Goal: Entertainment & Leisure: Consume media (video, audio)

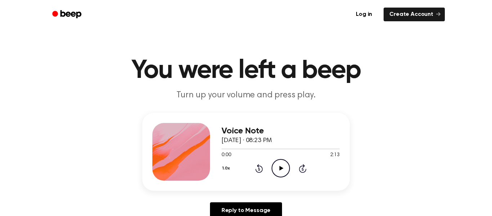
click at [282, 170] on icon "Play Audio" at bounding box center [280, 168] width 18 height 18
click at [262, 169] on icon at bounding box center [259, 168] width 8 height 9
click at [299, 169] on icon at bounding box center [303, 168] width 8 height 9
click at [266, 190] on div "Voice Note [DATE] · 08:23 PM 1:39 2:13 Your browser does not support the [objec…" at bounding box center [245, 152] width 207 height 78
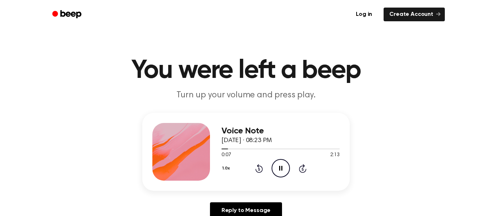
click at [274, 171] on icon "Pause Audio" at bounding box center [280, 168] width 18 height 18
click at [256, 167] on icon "Rewind 5 seconds" at bounding box center [259, 167] width 8 height 9
click at [289, 165] on icon "Play Audio" at bounding box center [280, 168] width 18 height 18
click at [289, 165] on icon "Pause Audio" at bounding box center [280, 168] width 18 height 18
click at [289, 165] on icon "Play Audio" at bounding box center [280, 168] width 18 height 18
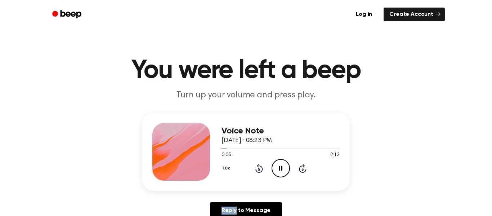
click at [284, 162] on icon "Pause Audio" at bounding box center [280, 168] width 18 height 18
click at [259, 167] on icon "Rewind 5 seconds" at bounding box center [259, 167] width 8 height 9
click at [256, 166] on icon at bounding box center [259, 168] width 8 height 9
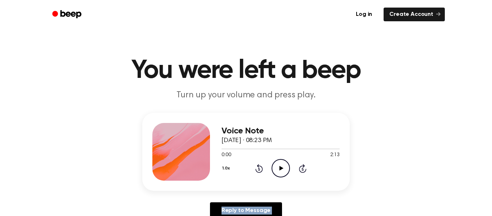
click at [256, 166] on icon at bounding box center [259, 168] width 8 height 9
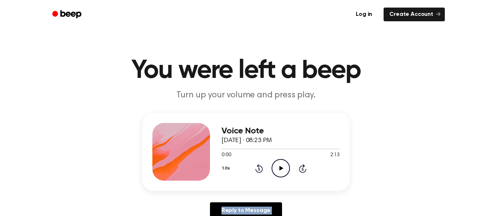
click at [257, 166] on icon at bounding box center [259, 168] width 8 height 9
click at [282, 169] on icon "Play Audio" at bounding box center [280, 168] width 18 height 18
click at [301, 165] on icon "Skip 5 seconds" at bounding box center [302, 167] width 8 height 9
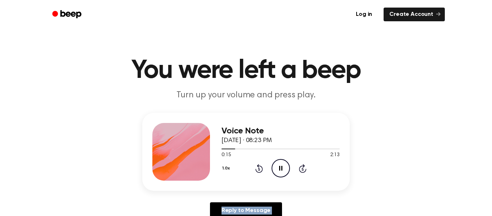
click at [301, 165] on icon "Skip 5 seconds" at bounding box center [302, 167] width 8 height 9
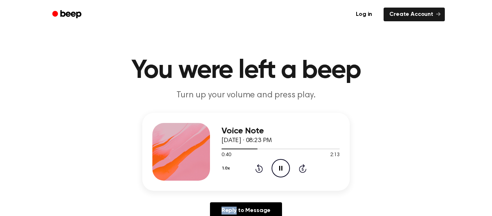
click at [301, 165] on icon "Skip 5 seconds" at bounding box center [302, 167] width 8 height 9
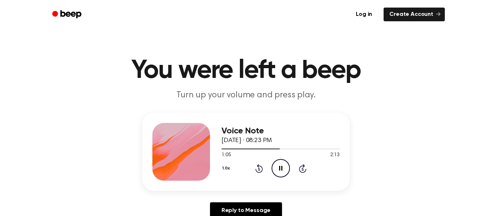
click at [301, 165] on icon "Skip 5 seconds" at bounding box center [302, 167] width 8 height 9
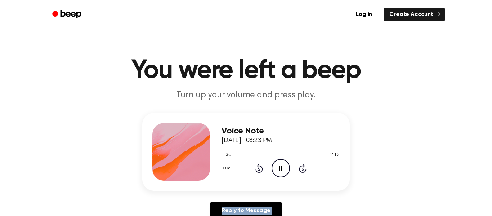
click at [301, 165] on icon "Skip 5 seconds" at bounding box center [302, 167] width 8 height 9
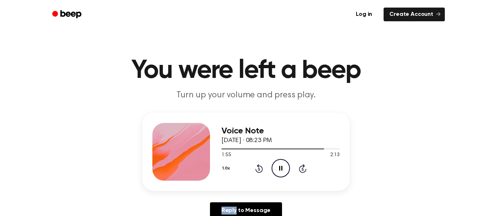
click at [301, 165] on icon "Skip 5 seconds" at bounding box center [302, 167] width 8 height 9
click at [275, 163] on icon "Pause Audio" at bounding box center [280, 168] width 18 height 18
click at [255, 165] on icon "Rewind 5 seconds" at bounding box center [259, 167] width 8 height 9
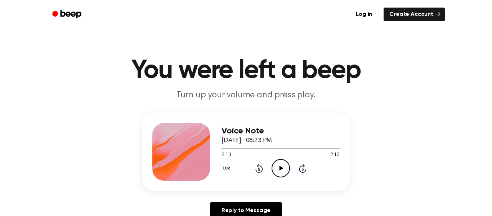
click at [255, 165] on icon "Rewind 5 seconds" at bounding box center [259, 167] width 8 height 9
click at [304, 168] on icon "Skip 5 seconds" at bounding box center [302, 167] width 8 height 9
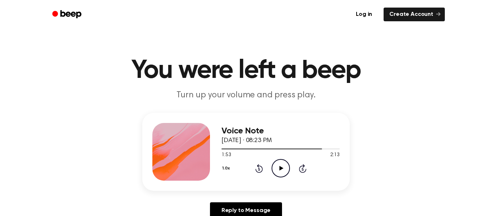
click at [300, 167] on icon "Skip 5 seconds" at bounding box center [302, 167] width 8 height 9
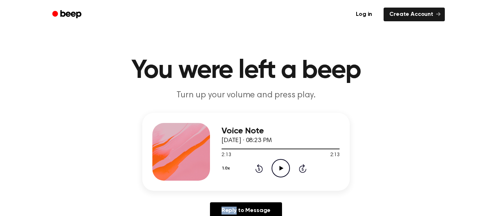
click at [303, 167] on icon at bounding box center [303, 168] width 8 height 9
click at [257, 167] on icon "Rewind 5 seconds" at bounding box center [259, 167] width 8 height 9
click at [286, 167] on icon "Play Audio" at bounding box center [280, 168] width 18 height 18
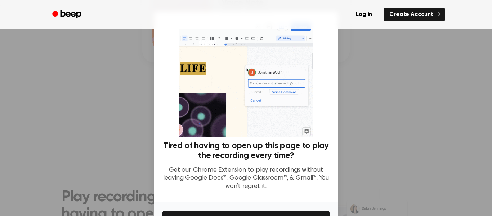
scroll to position [46, 0]
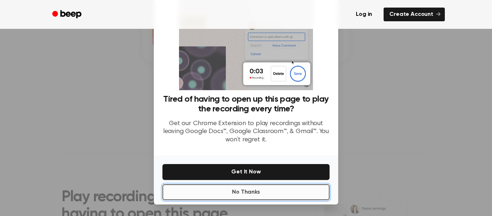
click at [291, 189] on button "No Thanks" at bounding box center [245, 192] width 167 height 16
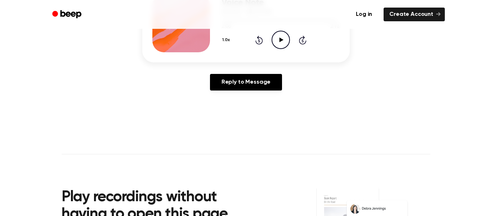
scroll to position [0, 0]
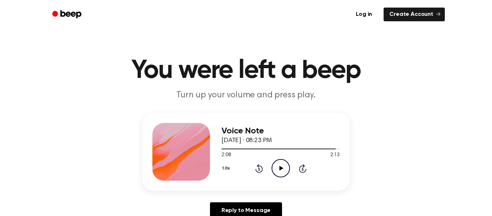
click at [281, 168] on icon at bounding box center [281, 168] width 4 height 5
click at [257, 165] on icon at bounding box center [259, 168] width 8 height 9
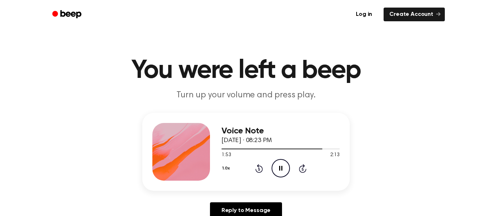
click at [257, 165] on icon at bounding box center [259, 168] width 8 height 9
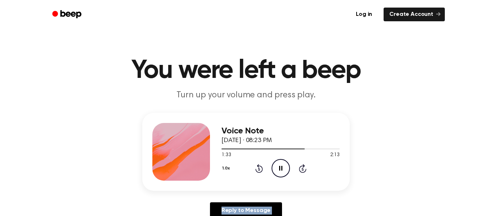
click at [257, 165] on icon at bounding box center [259, 168] width 8 height 9
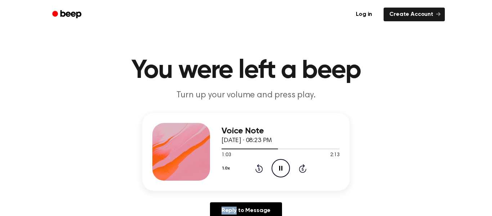
click at [257, 165] on icon at bounding box center [259, 168] width 8 height 9
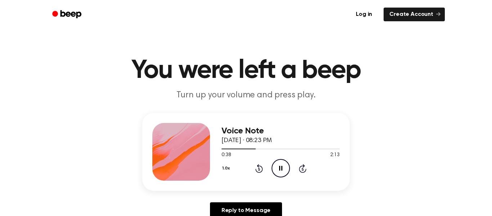
click at [257, 165] on icon at bounding box center [259, 168] width 8 height 9
click at [299, 167] on icon at bounding box center [303, 168] width 8 height 9
click at [257, 166] on icon at bounding box center [259, 168] width 8 height 9
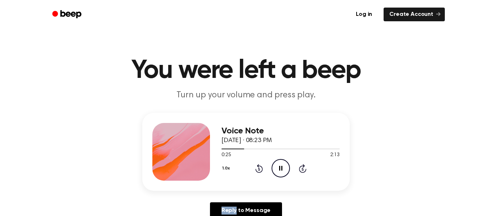
click at [257, 166] on icon at bounding box center [259, 168] width 8 height 9
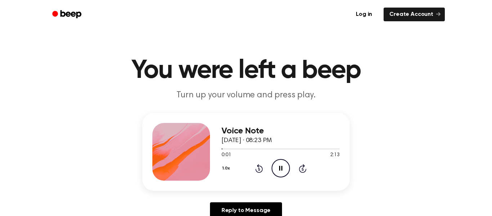
click at [257, 166] on icon at bounding box center [259, 168] width 8 height 9
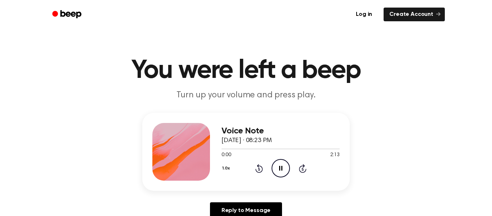
click at [257, 166] on icon at bounding box center [259, 168] width 8 height 9
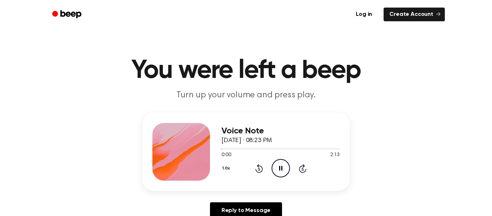
click at [257, 166] on icon at bounding box center [259, 168] width 8 height 9
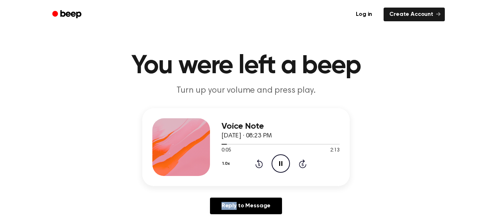
scroll to position [5, 0]
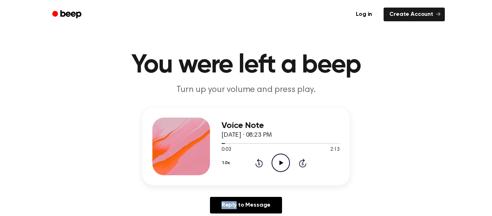
click at [259, 163] on icon at bounding box center [259, 163] width 2 height 3
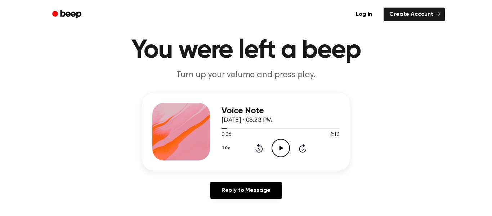
click at [318, 69] on p "Turn up your volume and press play." at bounding box center [246, 75] width 276 height 12
click at [146, 93] on div "Voice Note [DATE] · 08:23 PM 0:06 2:13 Your browser does not support the [objec…" at bounding box center [246, 148] width 474 height 112
click at [76, 103] on div "Voice Note [DATE] · 08:23 PM 0:06 2:13 Your browser does not support the [objec…" at bounding box center [246, 148] width 474 height 112
click at [83, 107] on div "Voice Note [DATE] · 08:23 PM 0:06 2:13 Your browser does not support the [objec…" at bounding box center [246, 148] width 474 height 112
